Goal: Transaction & Acquisition: Purchase product/service

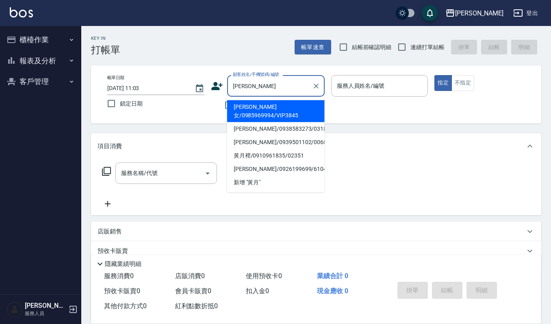
type input "[PERSON_NAME]女/0985969994/VIP3845"
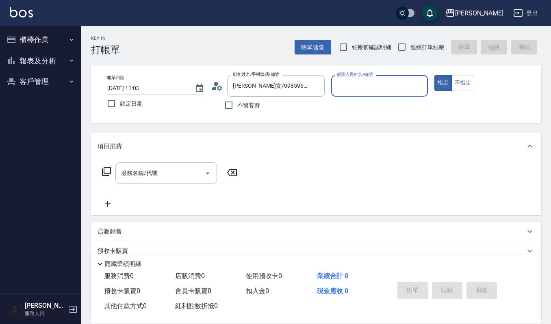
type input "吉兒-4"
click at [434, 75] on button "指定" at bounding box center [442, 83] width 17 height 16
type button "true"
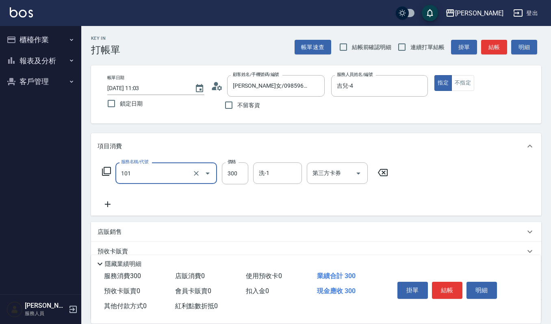
type input "一般洗髮(101)"
type input "270"
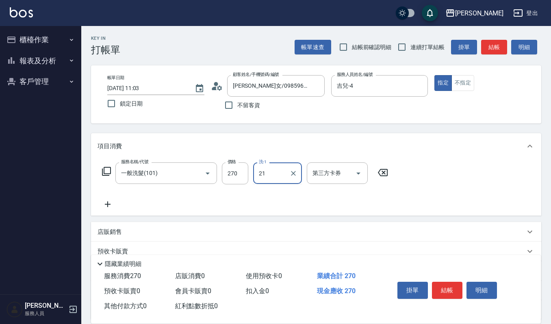
type input "佳音-21"
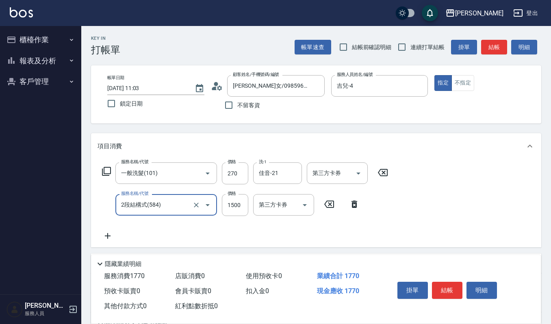
type input "2段結構式(584)"
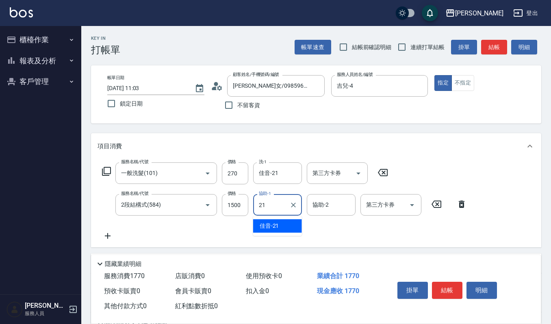
type input "佳音-21"
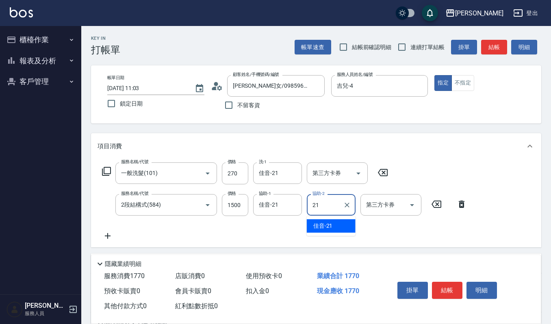
type input "佳音-21"
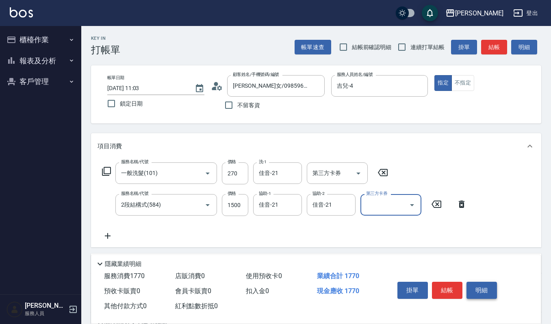
click at [490, 293] on button "明細" at bounding box center [481, 290] width 30 height 17
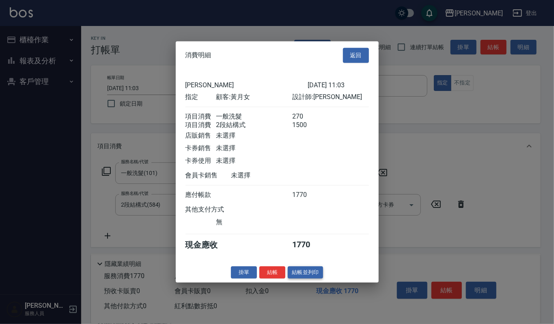
click at [306, 272] on button "結帳並列印" at bounding box center [305, 272] width 35 height 13
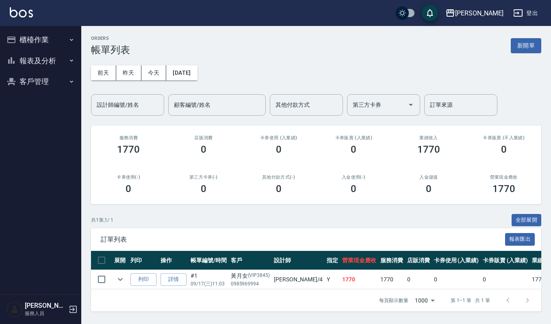
click at [41, 37] on button "櫃檯作業" at bounding box center [40, 39] width 75 height 21
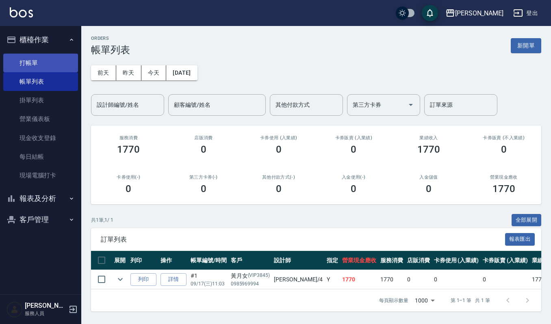
click at [31, 61] on link "打帳單" at bounding box center [40, 63] width 75 height 19
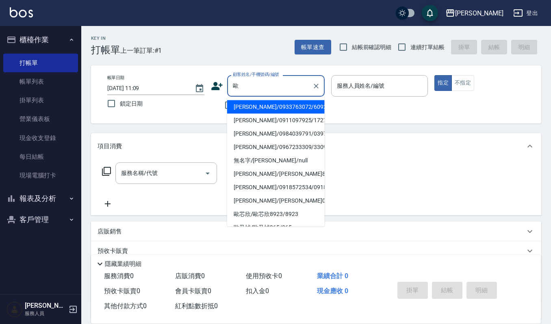
click at [245, 103] on li "[PERSON_NAME]/0933763072/609225" at bounding box center [275, 106] width 97 height 13
type input "[PERSON_NAME]/0933763072/609225"
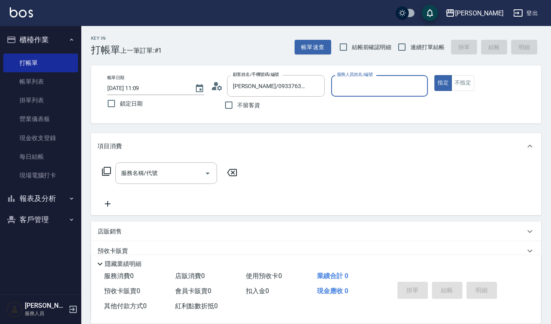
type input "吉兒-4"
click at [143, 176] on input "服務名稱/代號" at bounding box center [160, 173] width 82 height 14
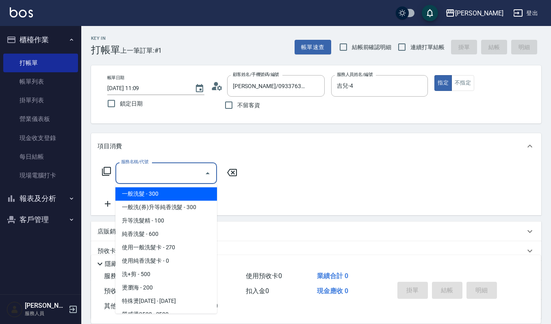
click at [140, 197] on span "一般洗髮 - 300" at bounding box center [166, 193] width 102 height 13
type input "一般洗髮(101)"
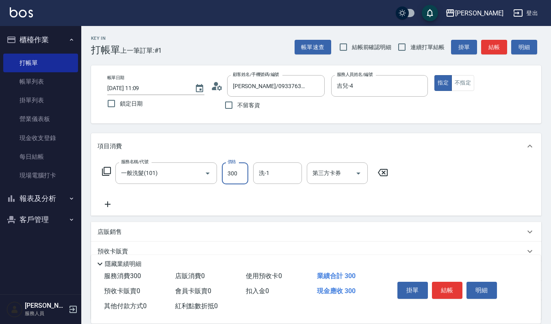
click at [233, 174] on input "300" at bounding box center [235, 173] width 26 height 22
type input "270"
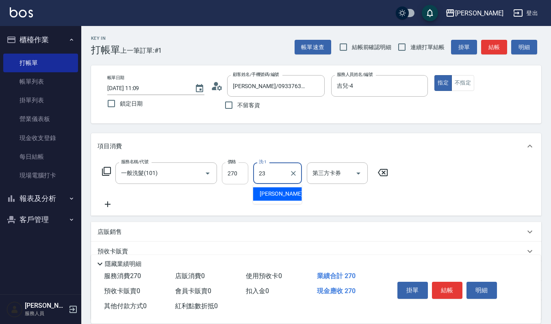
type input "郁涵-23"
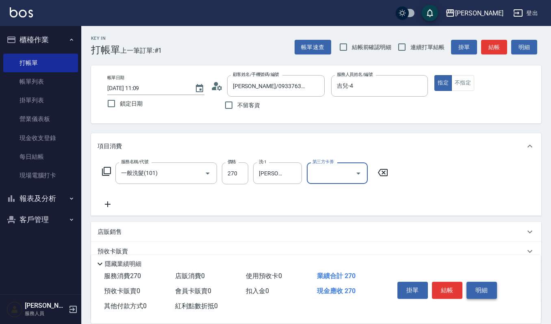
click at [471, 296] on button "明細" at bounding box center [481, 290] width 30 height 17
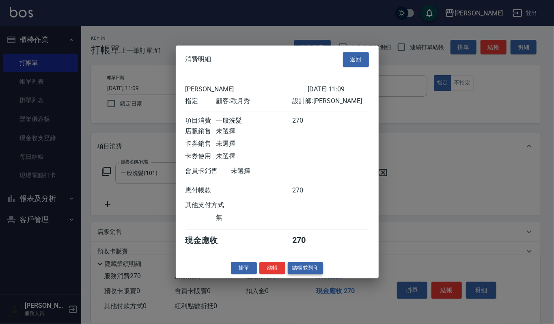
click at [304, 275] on button "結帳並列印" at bounding box center [305, 268] width 35 height 13
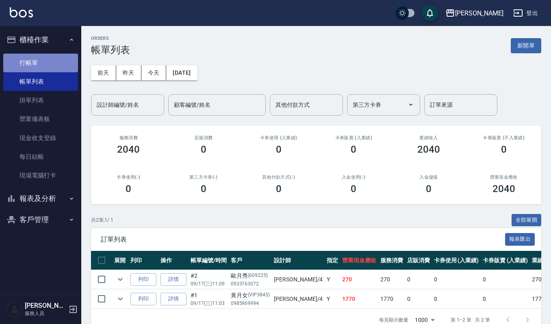
click at [29, 59] on link "打帳單" at bounding box center [40, 63] width 75 height 19
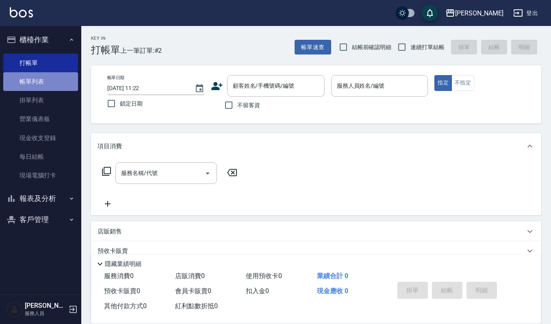
click at [26, 83] on link "帳單列表" at bounding box center [40, 81] width 75 height 19
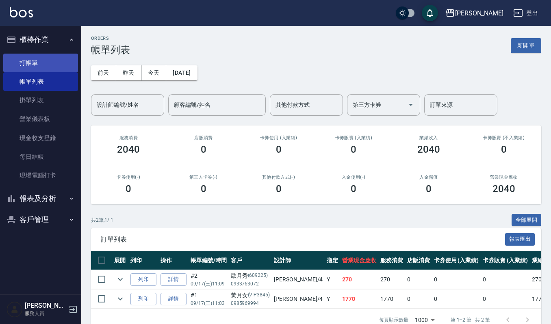
click at [24, 67] on link "打帳單" at bounding box center [40, 63] width 75 height 19
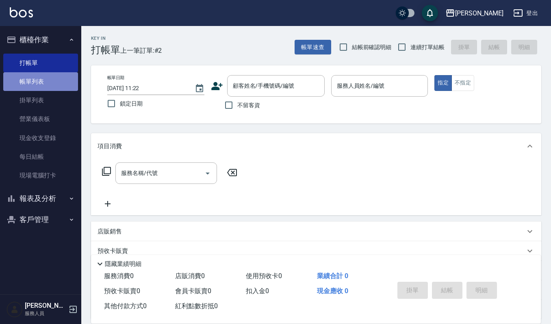
click at [37, 88] on link "帳單列表" at bounding box center [40, 81] width 75 height 19
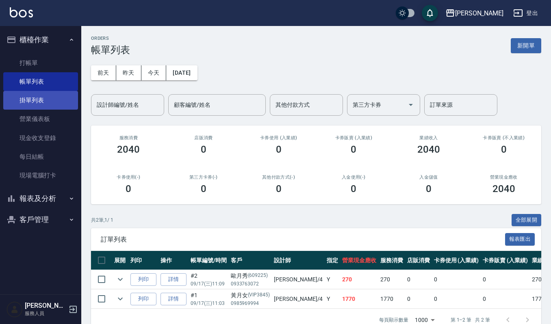
click at [35, 101] on link "掛單列表" at bounding box center [40, 100] width 75 height 19
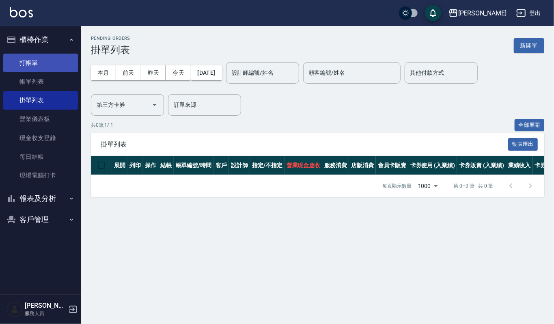
click at [25, 67] on link "打帳單" at bounding box center [40, 63] width 75 height 19
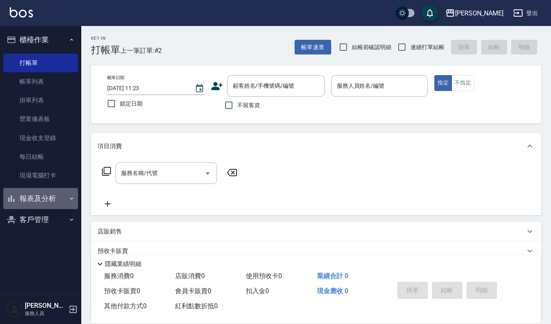
click at [35, 201] on button "報表及分析" at bounding box center [40, 198] width 75 height 21
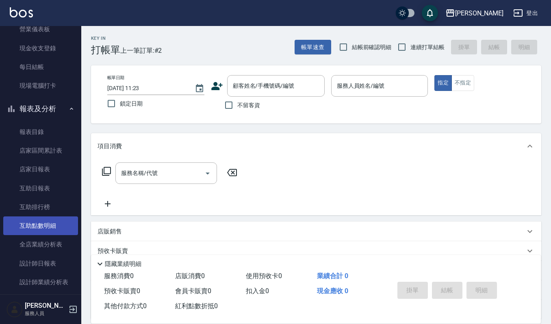
scroll to position [108, 0]
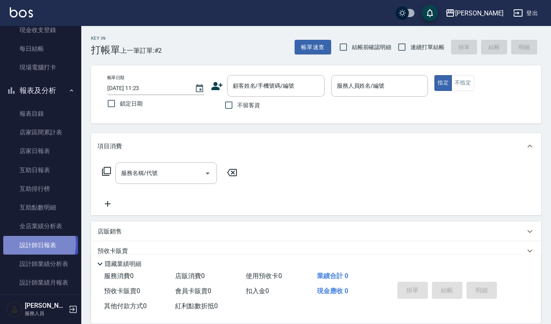
click at [33, 244] on link "設計師日報表" at bounding box center [40, 245] width 75 height 19
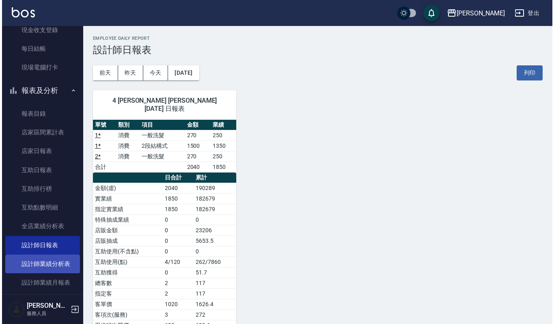
scroll to position [162, 0]
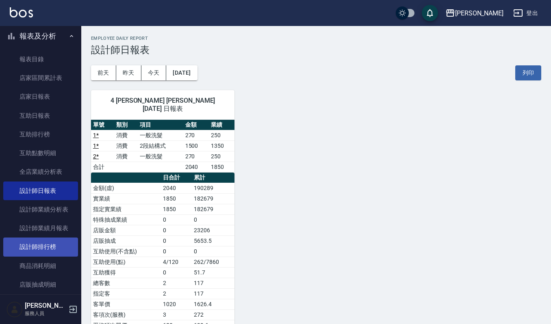
click at [28, 249] on link "設計師排行榜" at bounding box center [40, 247] width 75 height 19
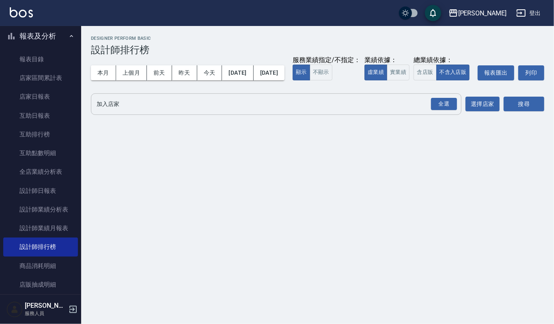
click at [104, 111] on input "加入店家" at bounding box center [270, 104] width 351 height 14
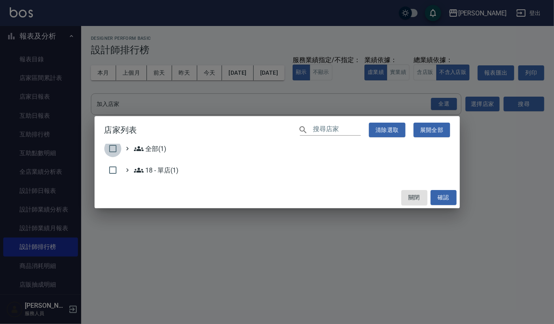
click at [111, 149] on input "checkbox" at bounding box center [112, 148] width 17 height 17
checkbox input "true"
click at [454, 197] on button "確認" at bounding box center [444, 197] width 26 height 15
checkbox input "false"
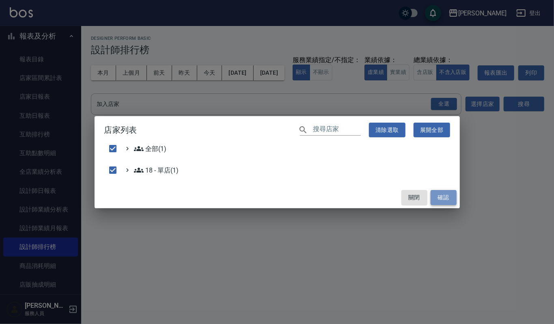
checkbox input "false"
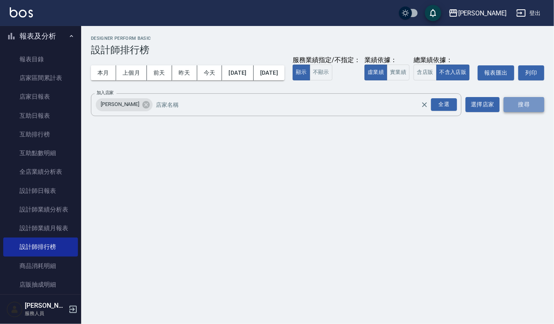
click at [523, 112] on button "搜尋" at bounding box center [524, 104] width 41 height 15
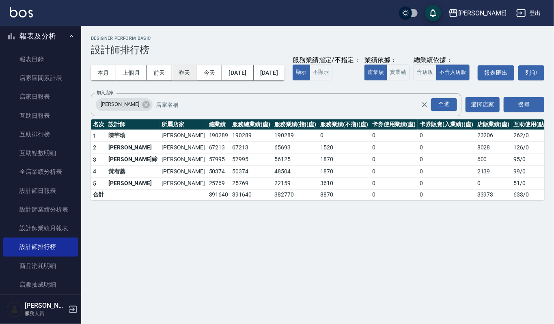
click at [182, 72] on button "昨天" at bounding box center [184, 72] width 25 height 15
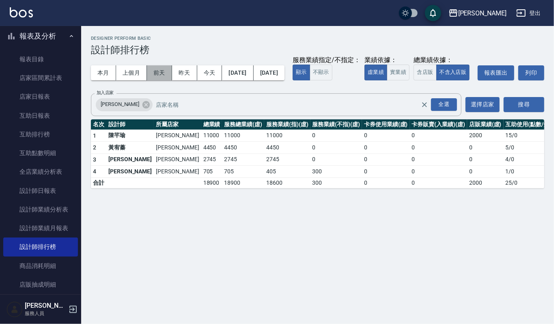
click at [160, 70] on button "前天" at bounding box center [159, 72] width 25 height 15
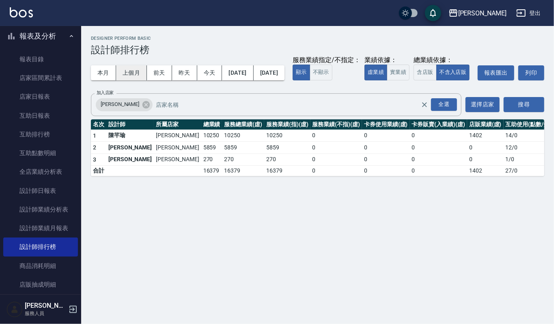
click at [135, 73] on button "上個月" at bounding box center [131, 72] width 31 height 15
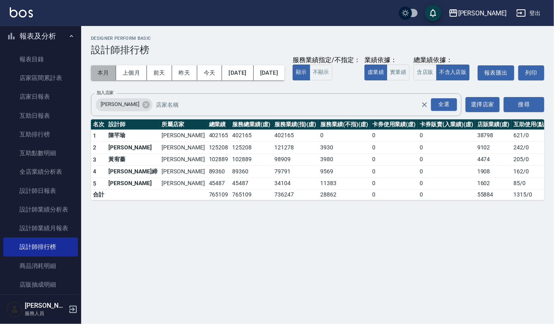
click at [102, 76] on button "本月" at bounding box center [103, 72] width 25 height 15
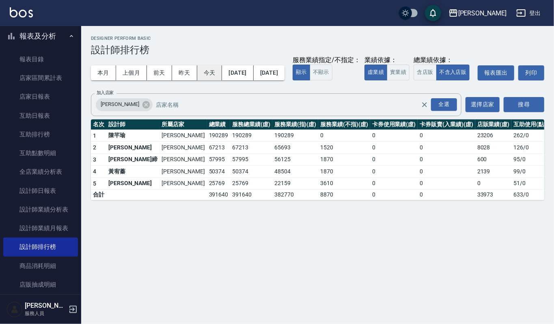
click at [209, 74] on button "今天" at bounding box center [209, 72] width 25 height 15
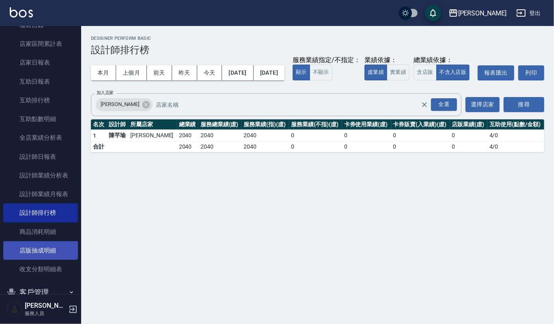
scroll to position [214, 0]
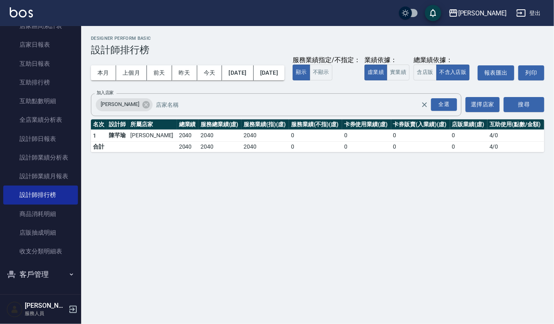
click at [32, 280] on button "客戶管理" at bounding box center [40, 274] width 75 height 21
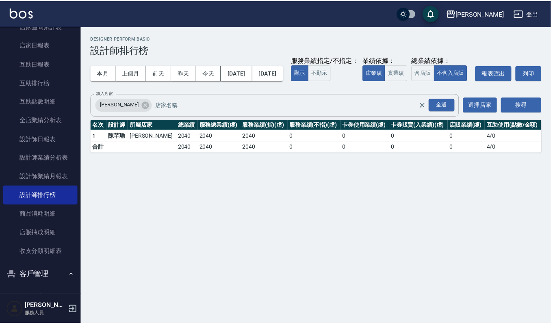
scroll to position [277, 0]
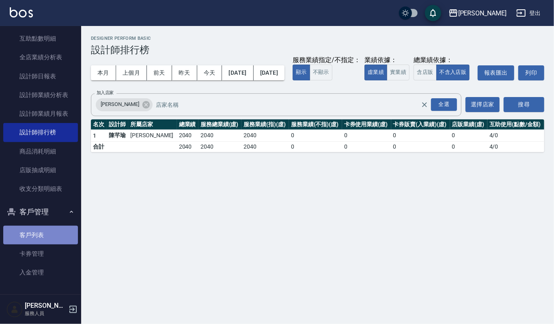
click at [59, 231] on link "客戶列表" at bounding box center [40, 235] width 75 height 19
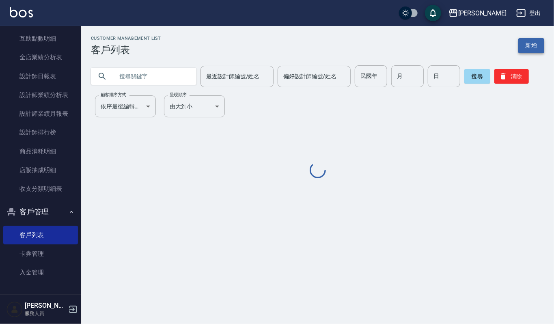
click at [534, 41] on link "新增" at bounding box center [532, 45] width 26 height 15
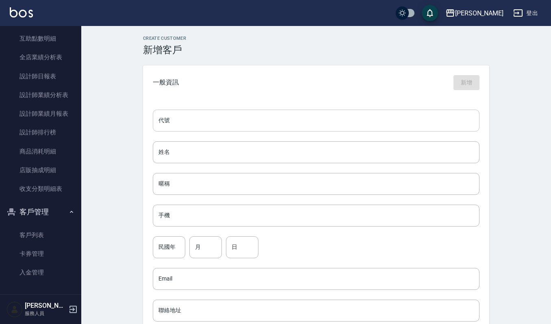
click at [200, 123] on input "代號" at bounding box center [316, 121] width 327 height 22
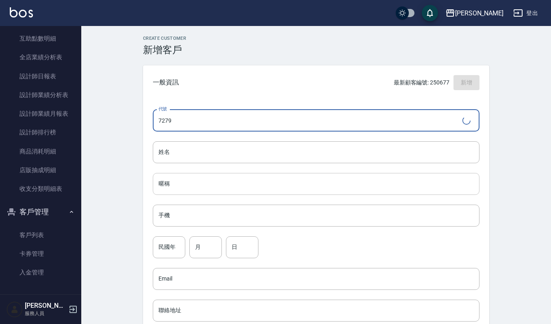
type input "7279"
click at [277, 147] on input "姓名" at bounding box center [316, 152] width 327 height 22
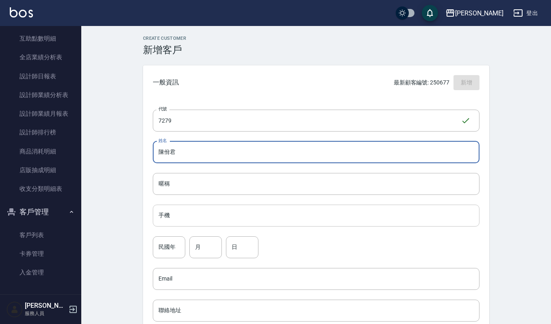
type input "陳佾君"
click at [175, 213] on input "手機" at bounding box center [316, 216] width 327 height 22
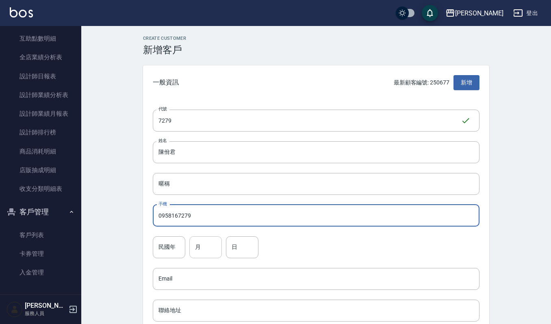
type input "0958167279"
click at [211, 242] on input "月" at bounding box center [205, 247] width 32 height 22
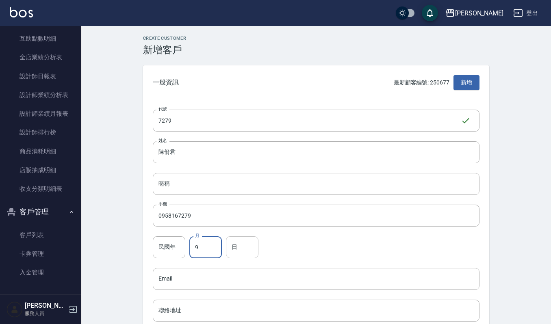
type input "9"
click at [245, 245] on input "日" at bounding box center [242, 247] width 32 height 22
type input "15"
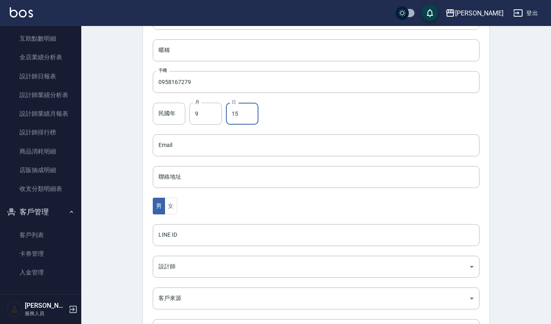
scroll to position [162, 0]
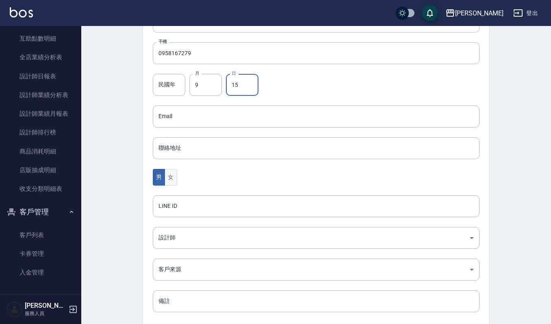
click at [174, 177] on button "女" at bounding box center [170, 177] width 12 height 17
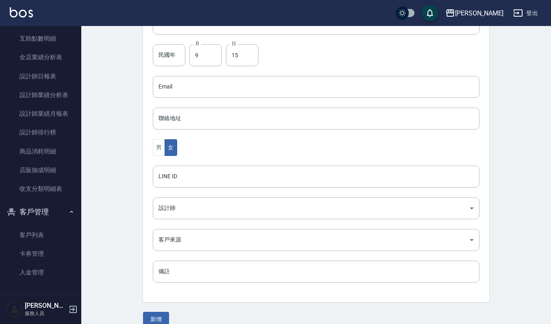
scroll to position [205, 0]
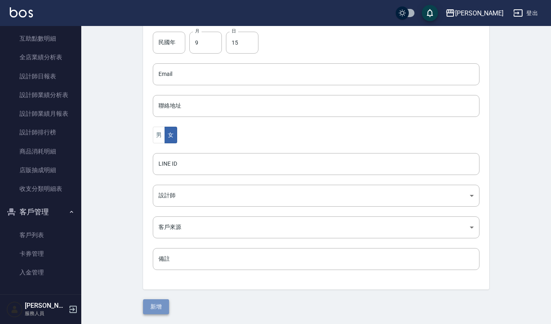
click at [163, 303] on button "新增" at bounding box center [156, 306] width 26 height 15
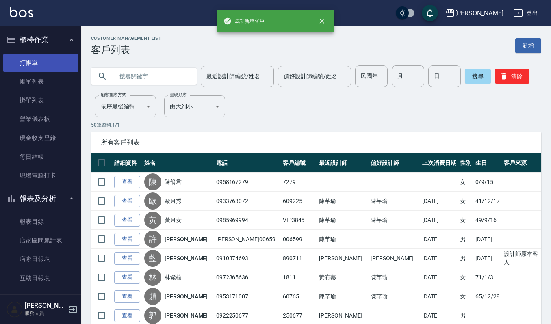
click at [41, 56] on link "打帳單" at bounding box center [40, 63] width 75 height 19
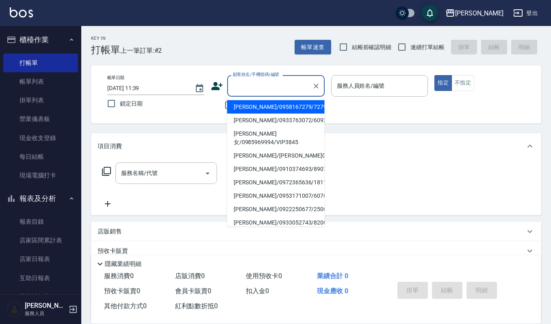
click at [257, 87] on input "顧客姓名/手機號碼/編號" at bounding box center [270, 86] width 78 height 14
click at [262, 104] on li "陳佾君/0958167279/7279" at bounding box center [275, 106] width 97 height 13
type input "陳佾君/0958167279/7279"
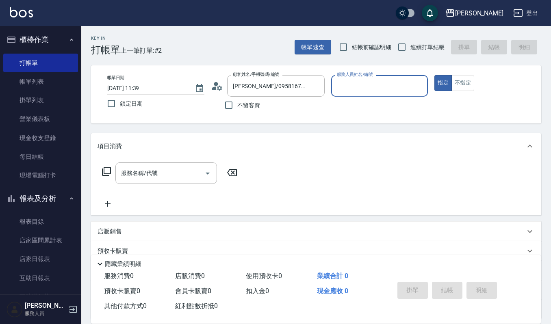
click at [356, 84] on input "服務人員姓名/編號" at bounding box center [380, 86] width 90 height 14
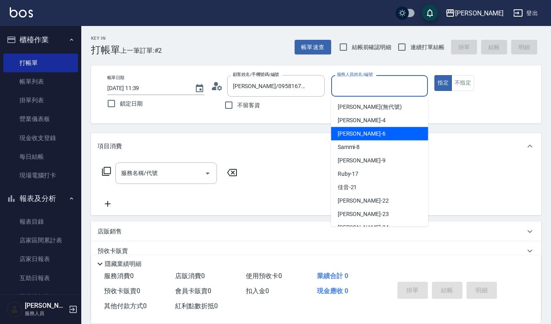
click at [361, 130] on div "Joalin -6" at bounding box center [379, 133] width 97 height 13
type input "Joalin-6"
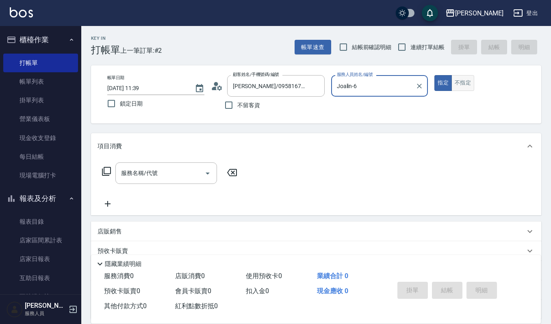
click at [456, 87] on button "不指定" at bounding box center [462, 83] width 23 height 16
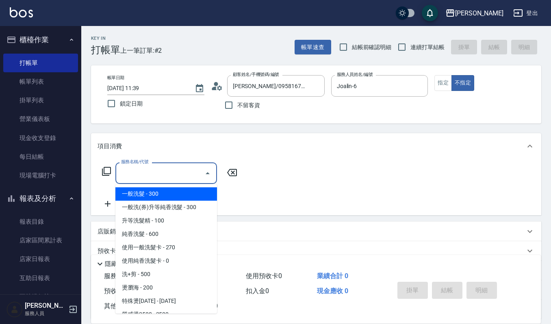
click at [150, 166] on div "服務名稱/代號 服務名稱/代號" at bounding box center [166, 173] width 102 height 22
click at [141, 197] on span "一般洗髮 - 300" at bounding box center [166, 193] width 102 height 13
type input "一般洗髮(101)"
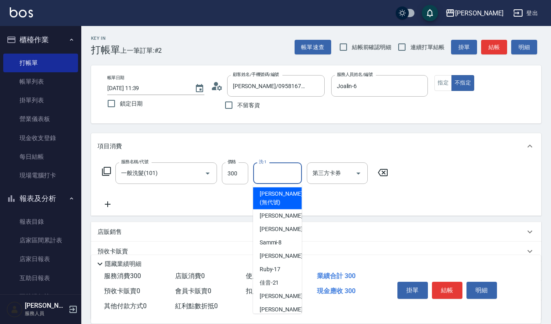
click at [296, 179] on input "洗-1" at bounding box center [277, 173] width 41 height 14
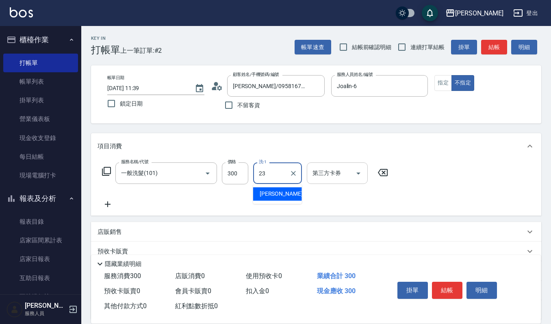
type input "郁涵-23"
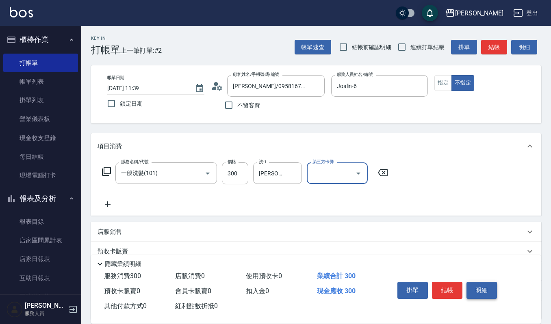
click at [475, 294] on button "明細" at bounding box center [481, 290] width 30 height 17
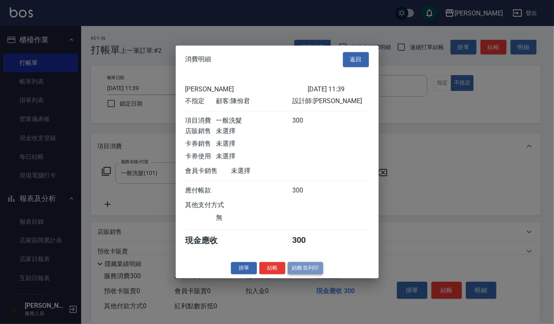
click at [300, 272] on button "結帳並列印" at bounding box center [305, 268] width 35 height 13
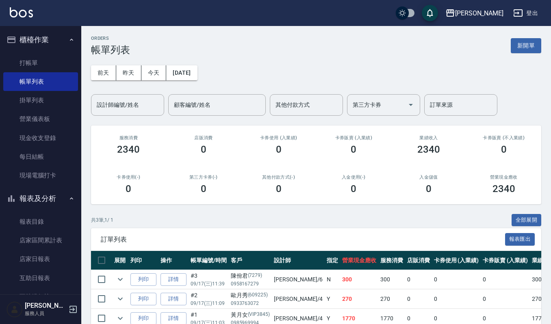
click at [0, 233] on nav "櫃檯作業 打帳單 帳單列表 掛單列表 營業儀表板 現金收支登錄 每日結帳 現場電腦打卡 報表及分析 報表目錄 店家區間累計表 店家日報表 互助日報表 互助排行…" at bounding box center [40, 160] width 81 height 268
click at [121, 285] on button "expand row" at bounding box center [120, 279] width 12 height 12
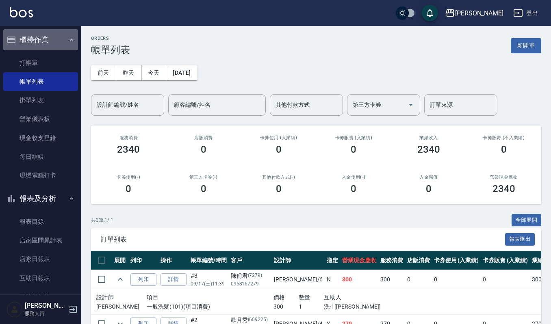
click at [56, 46] on button "櫃檯作業" at bounding box center [40, 39] width 75 height 21
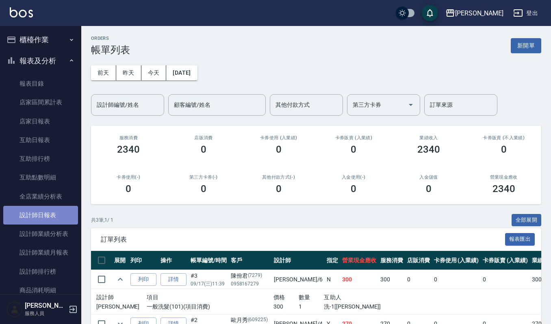
click at [54, 218] on link "設計師日報表" at bounding box center [40, 215] width 75 height 19
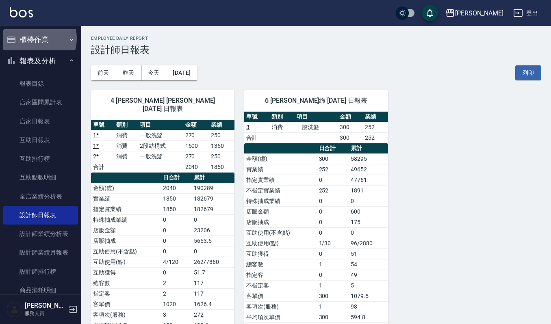
click at [32, 38] on button "櫃檯作業" at bounding box center [40, 39] width 75 height 21
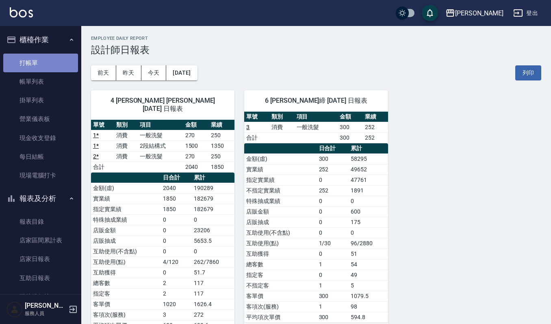
click at [41, 62] on link "打帳單" at bounding box center [40, 63] width 75 height 19
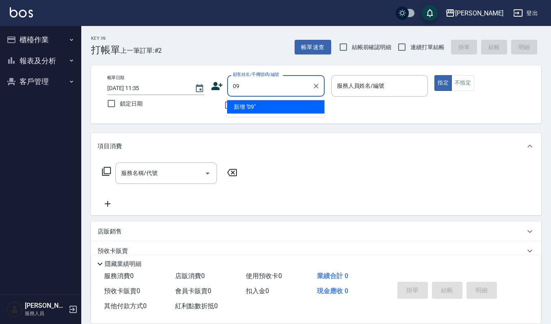
type input "0"
